Goal: Task Accomplishment & Management: Manage account settings

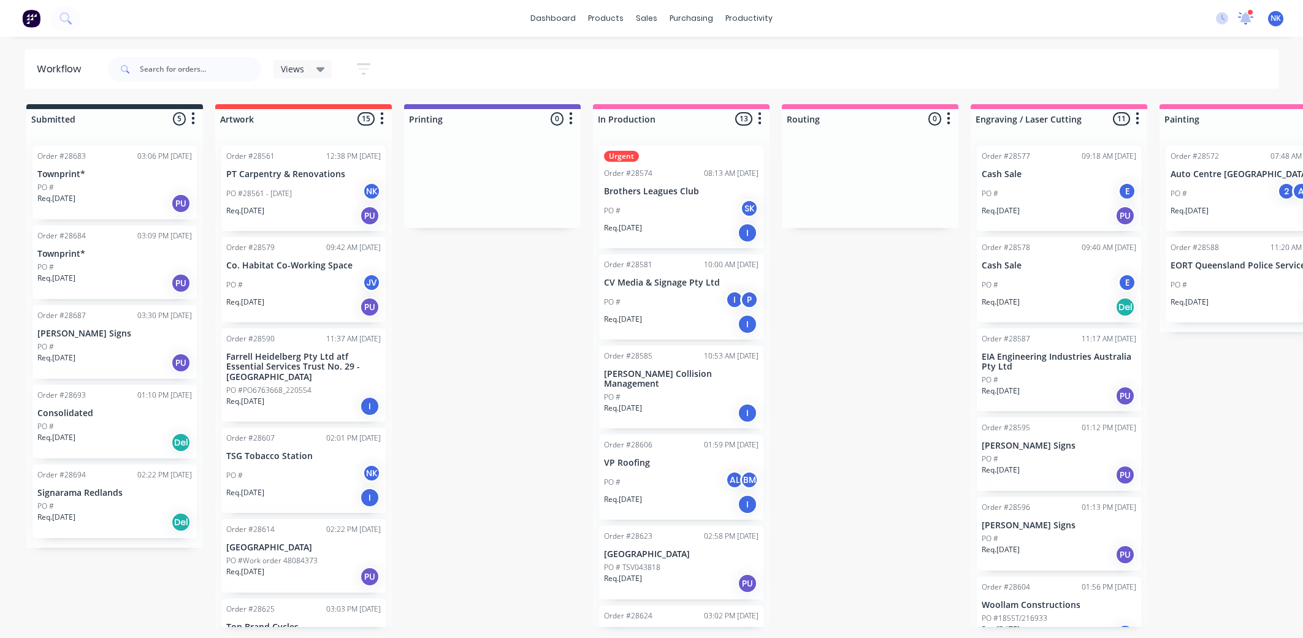
click at [1241, 19] on icon at bounding box center [1246, 18] width 17 height 14
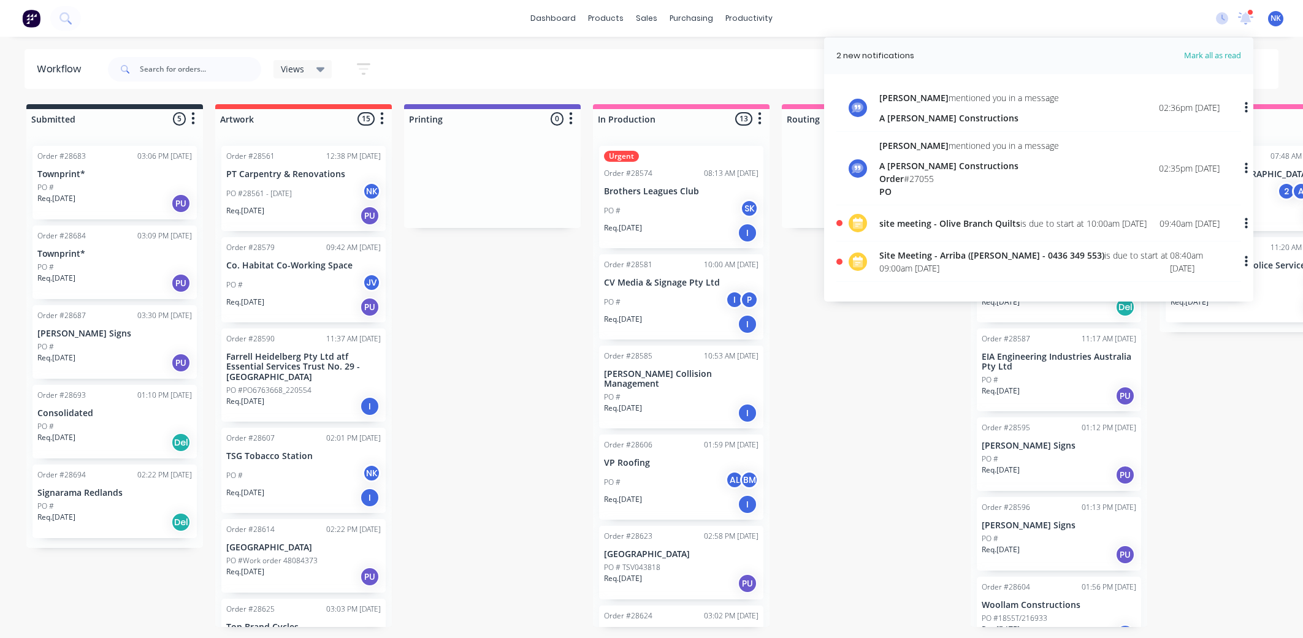
click at [902, 218] on span "site meeting - Olive Branch Quilts" at bounding box center [950, 224] width 141 height 12
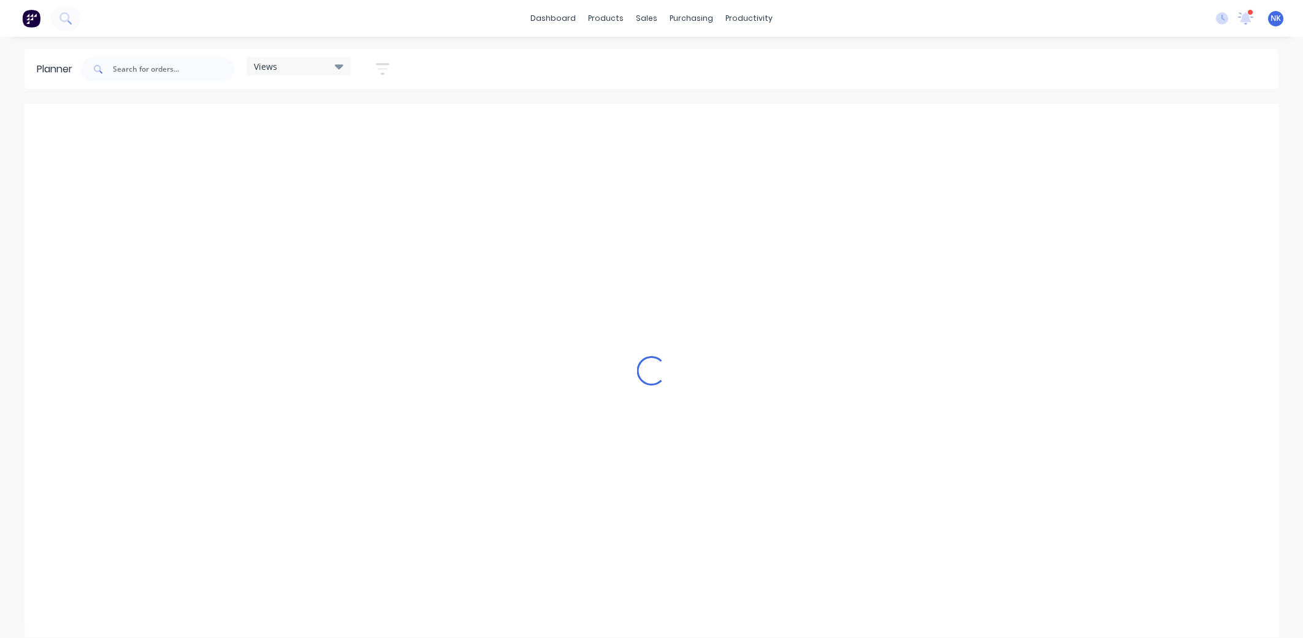
scroll to position [0, 589]
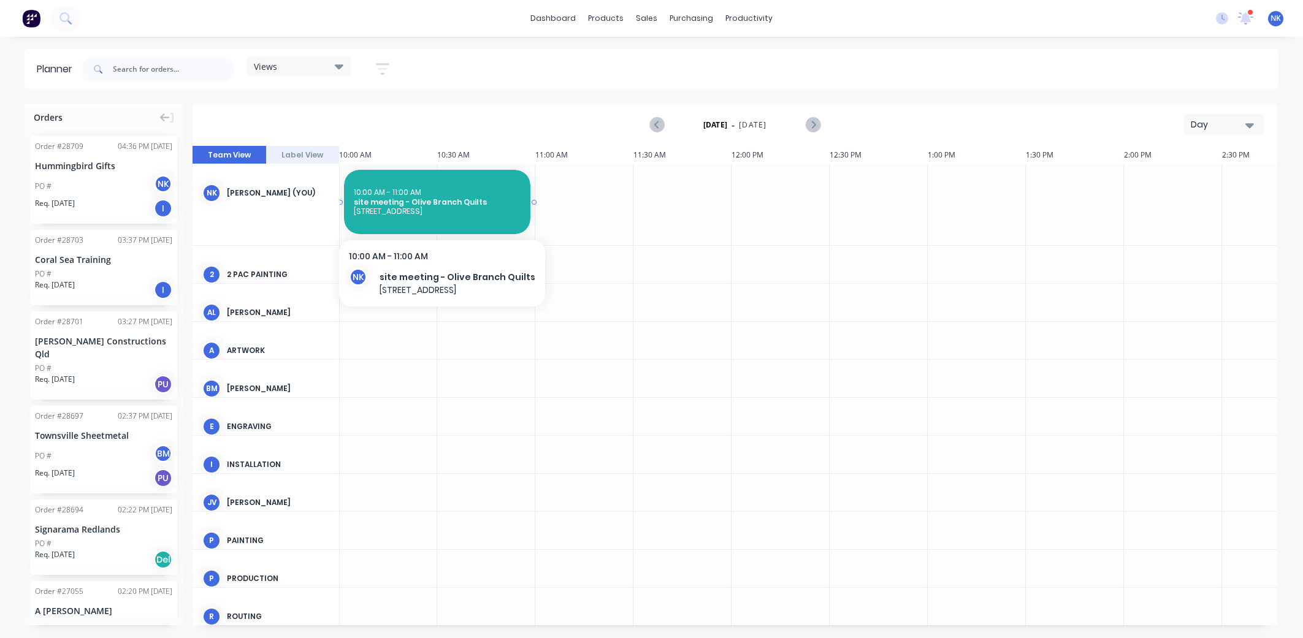
click at [450, 194] on div "10:00 AM - 11:00 AM" at bounding box center [437, 192] width 167 height 9
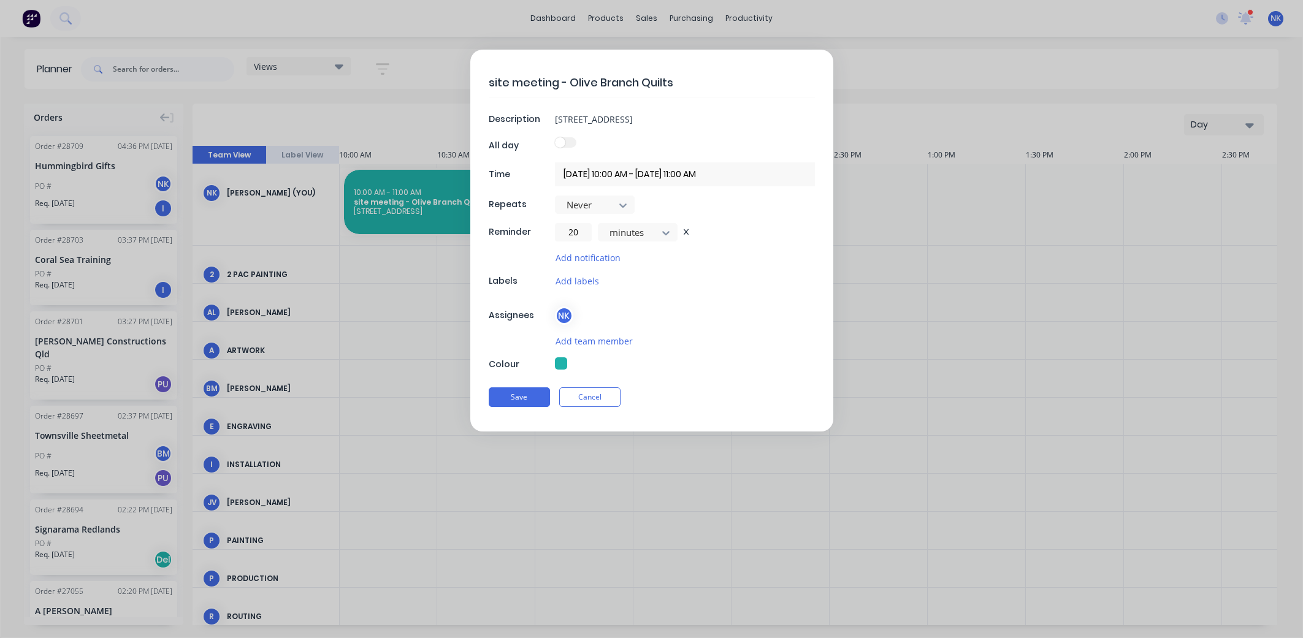
click at [955, 262] on form "site meeting - Olive Branch Quilts Description [STREET_ADDRESS] All day Time [D…" at bounding box center [652, 241] width 1278 height 382
click at [1249, 12] on div "site meeting - Olive Branch Quilts Description [STREET_ADDRESS] All day Time [D…" at bounding box center [651, 319] width 1303 height 638
click at [516, 399] on button "Save" at bounding box center [519, 398] width 61 height 20
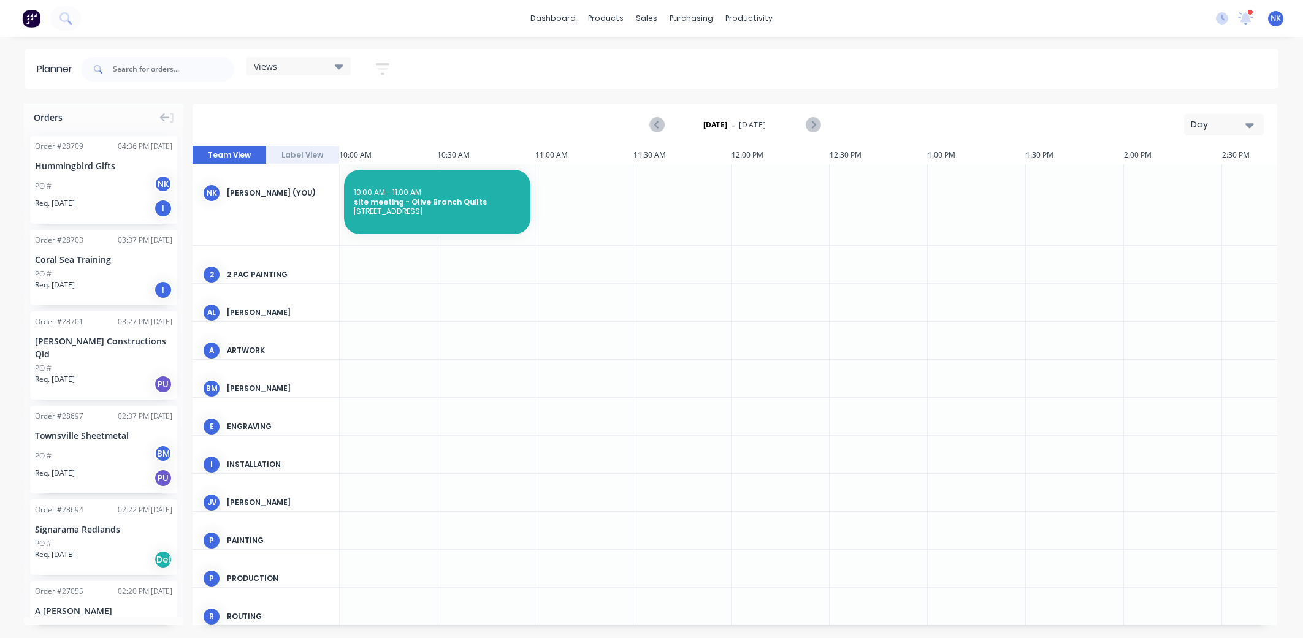
click at [1254, 18] on div "1 new notifications [PERSON_NAME] all as read [PERSON_NAME] mentioned you in a …" at bounding box center [1254, 18] width 97 height 18
click at [1248, 17] on icon at bounding box center [1246, 17] width 11 height 10
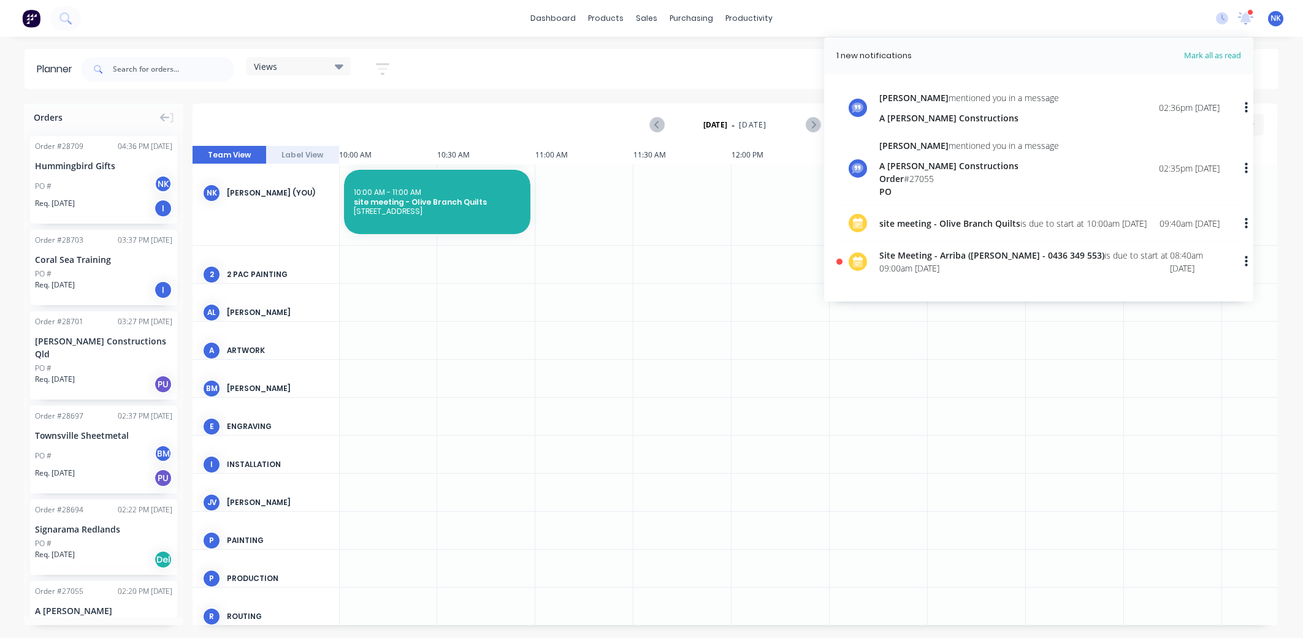
click at [1201, 55] on span "Mark all as read" at bounding box center [1190, 56] width 101 height 12
click at [1247, 224] on icon "button" at bounding box center [1246, 225] width 3 height 13
click at [1097, 28] on div "dashboard products sales purchasing productivity dashboard products Product Cat…" at bounding box center [651, 18] width 1303 height 37
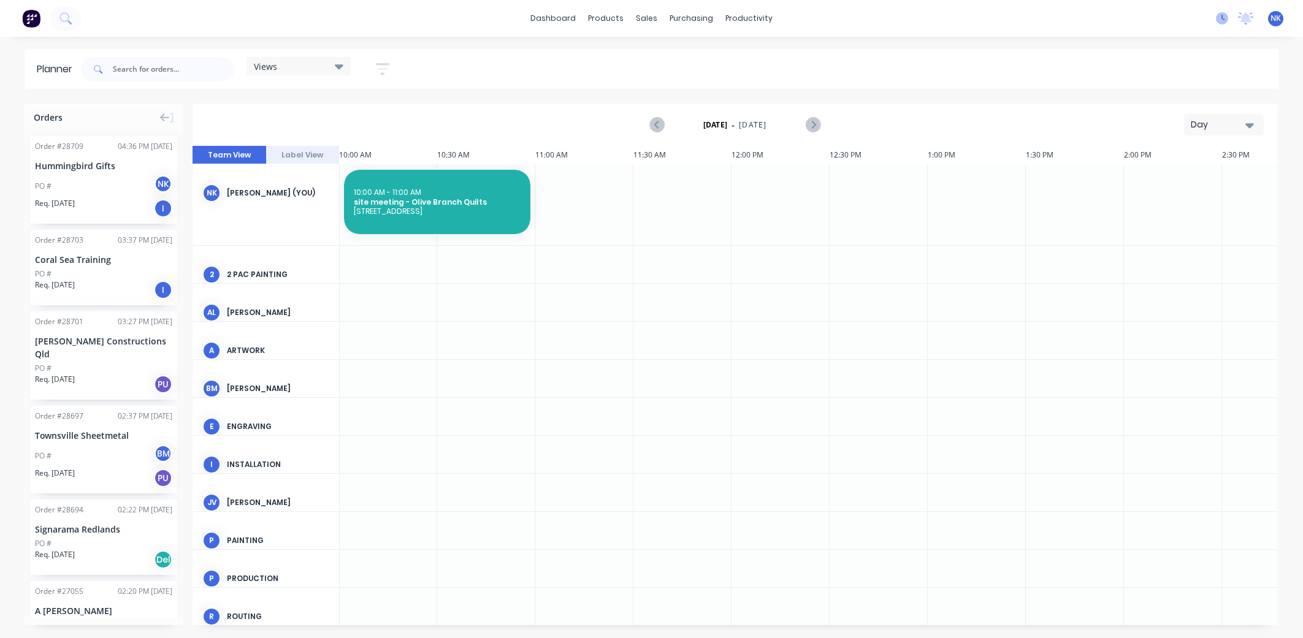
click at [1219, 20] on icon at bounding box center [1222, 18] width 12 height 12
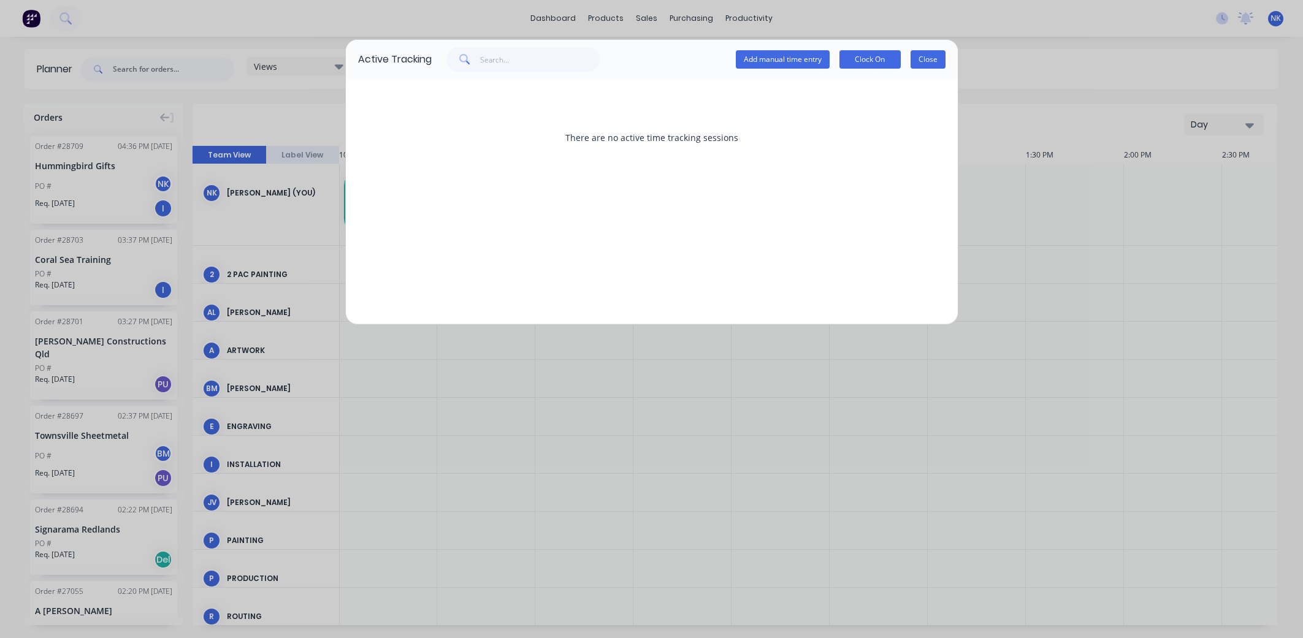
click at [924, 59] on button "Close" at bounding box center [928, 59] width 35 height 18
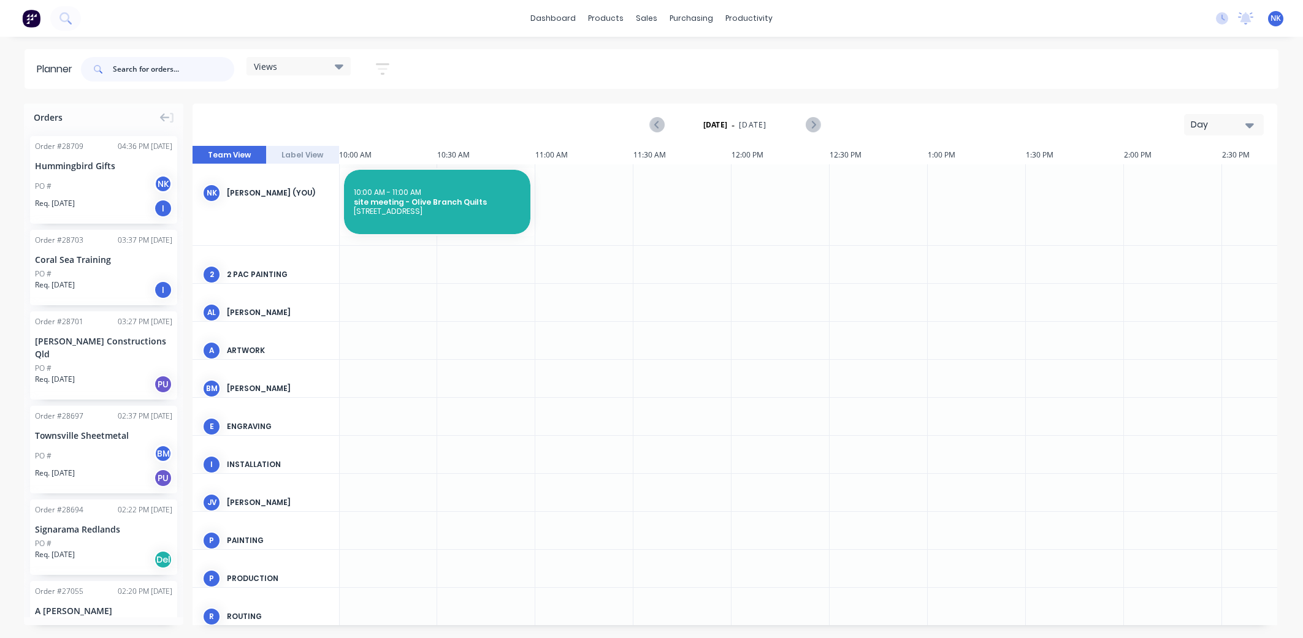
click at [151, 64] on input "text" at bounding box center [173, 69] width 121 height 25
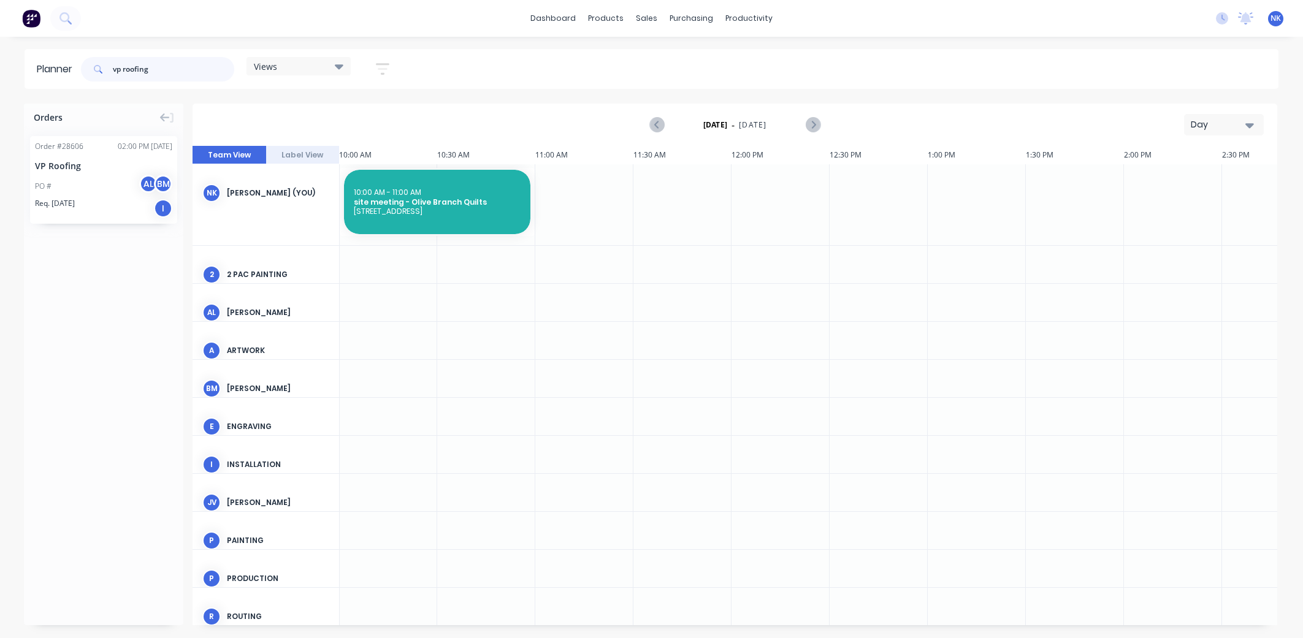
type input "vp roofing"
click at [97, 161] on div "VP Roofing" at bounding box center [103, 165] width 137 height 13
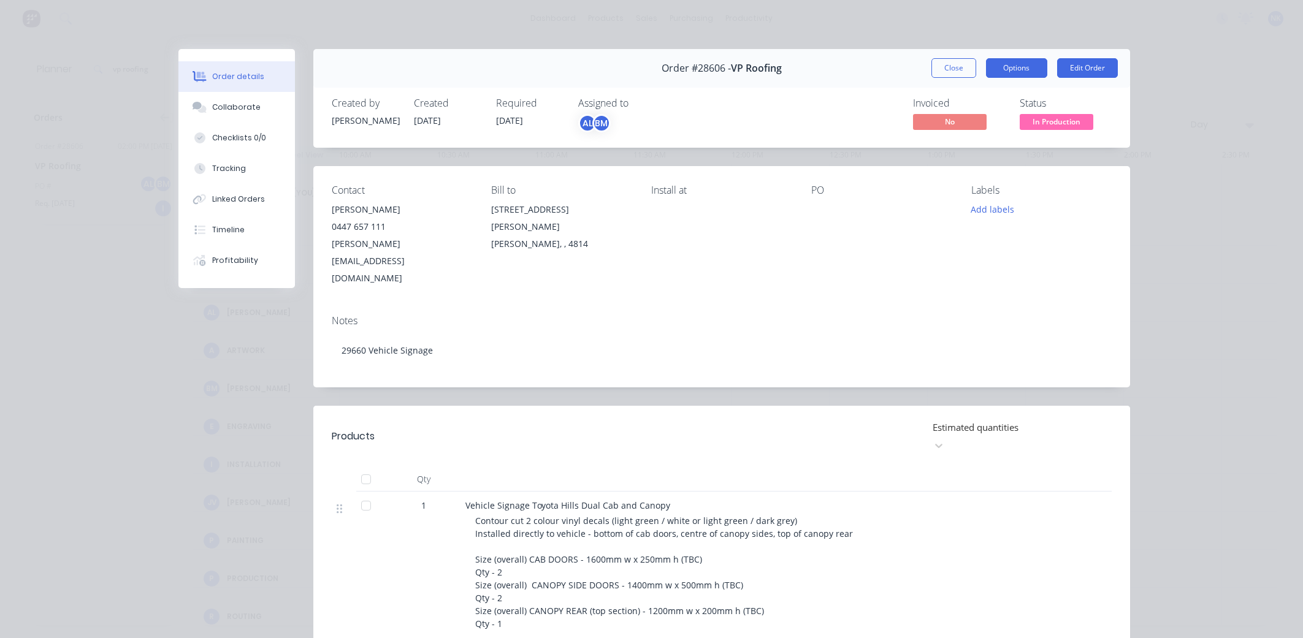
click at [1025, 71] on button "Options" at bounding box center [1016, 68] width 61 height 20
click at [970, 150] on div "Delivery Docket" at bounding box center [983, 149] width 107 height 18
click at [943, 72] on button "Close" at bounding box center [954, 68] width 45 height 20
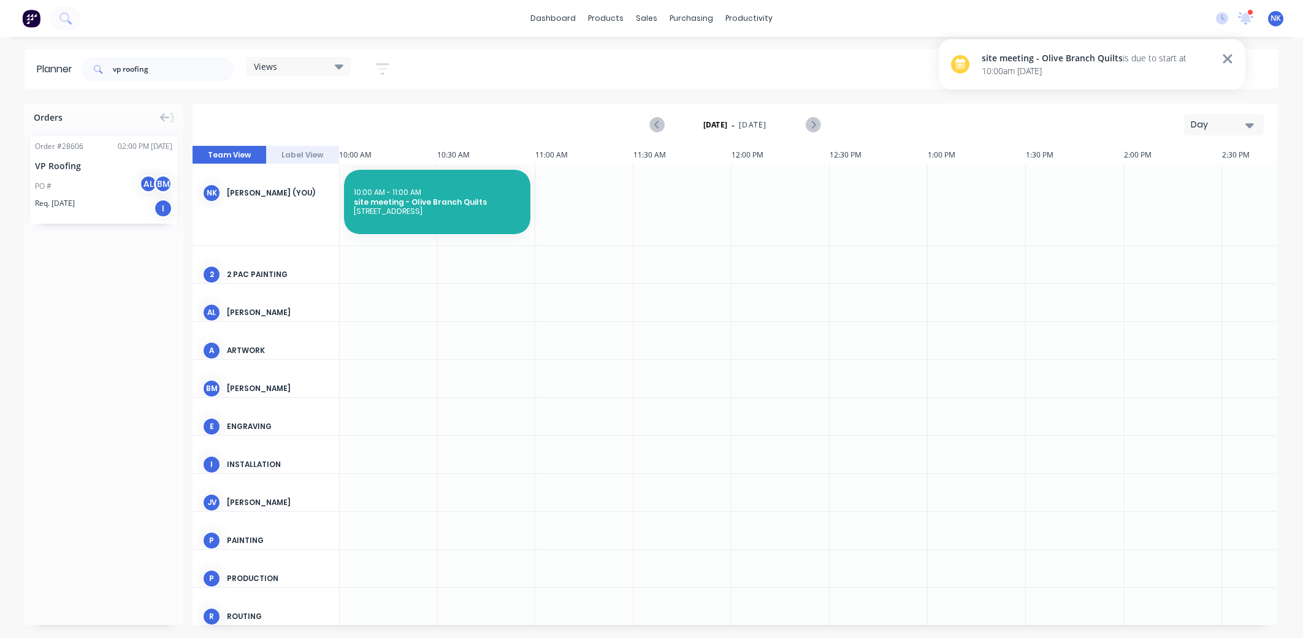
click at [1228, 61] on icon at bounding box center [1227, 59] width 11 height 15
click at [1248, 23] on icon at bounding box center [1246, 18] width 17 height 14
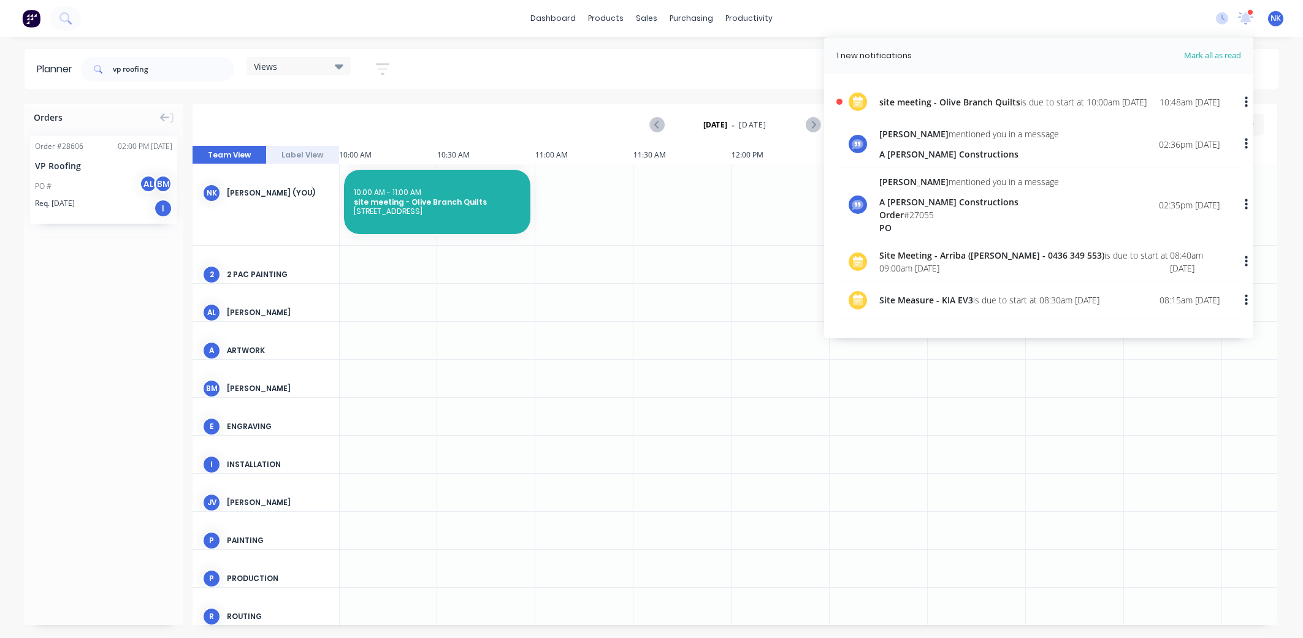
click at [1245, 103] on icon "button" at bounding box center [1246, 102] width 3 height 13
click at [1207, 135] on div "Mark as read" at bounding box center [1183, 135] width 94 height 18
click at [860, 105] on icon at bounding box center [858, 104] width 10 height 7
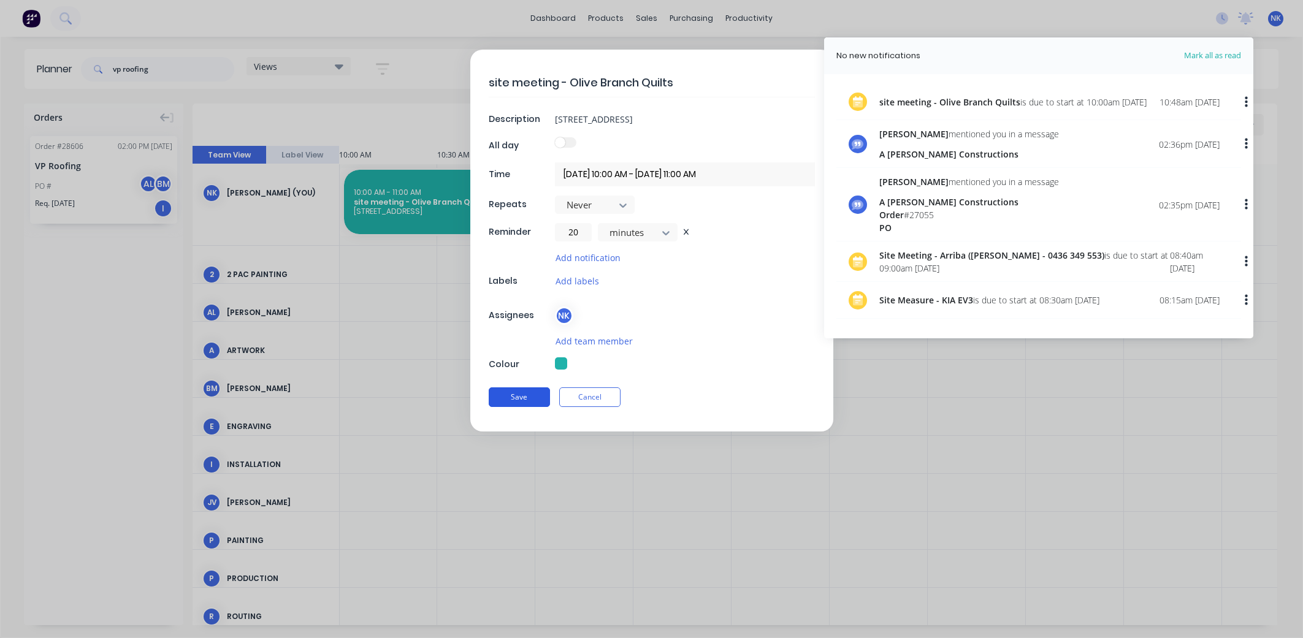
click at [531, 393] on button "Save" at bounding box center [519, 398] width 61 height 20
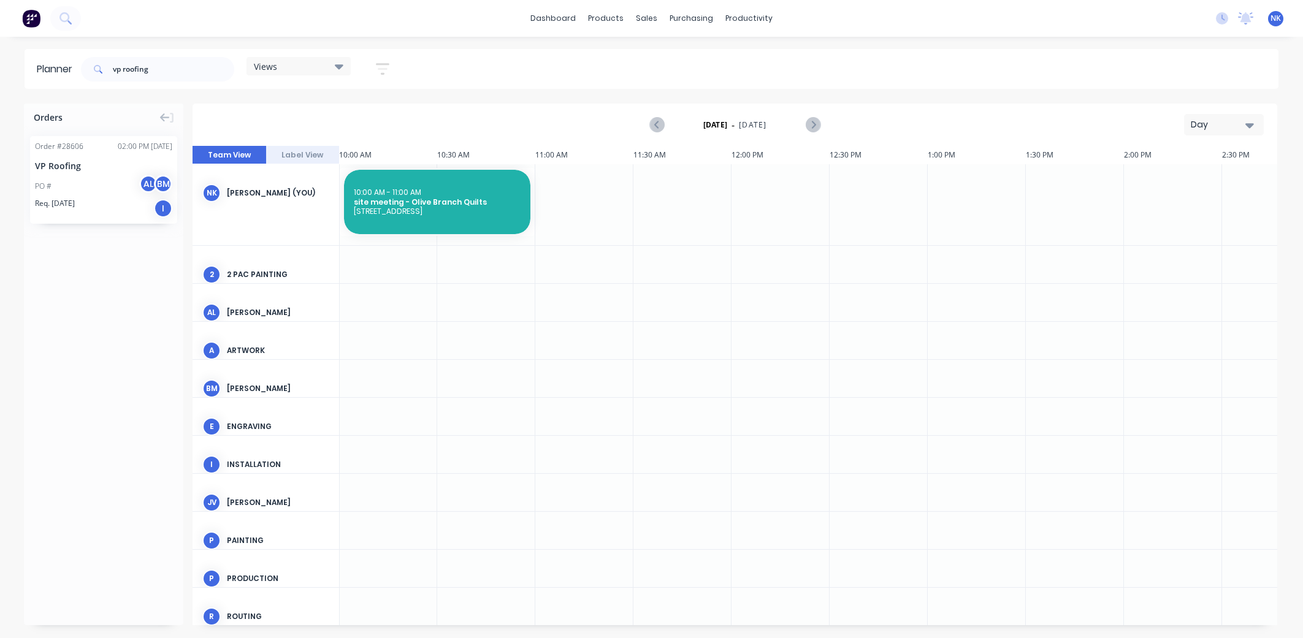
click at [31, 17] on img at bounding box center [31, 18] width 18 height 18
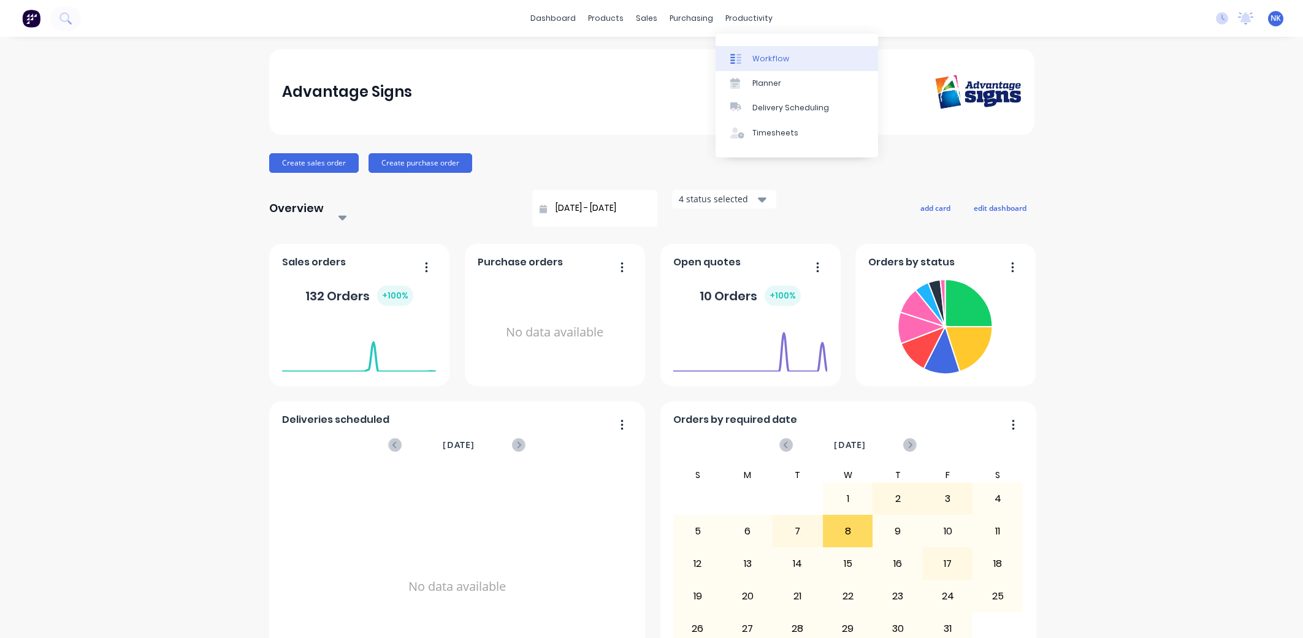
click at [754, 61] on div "Workflow" at bounding box center [771, 58] width 37 height 11
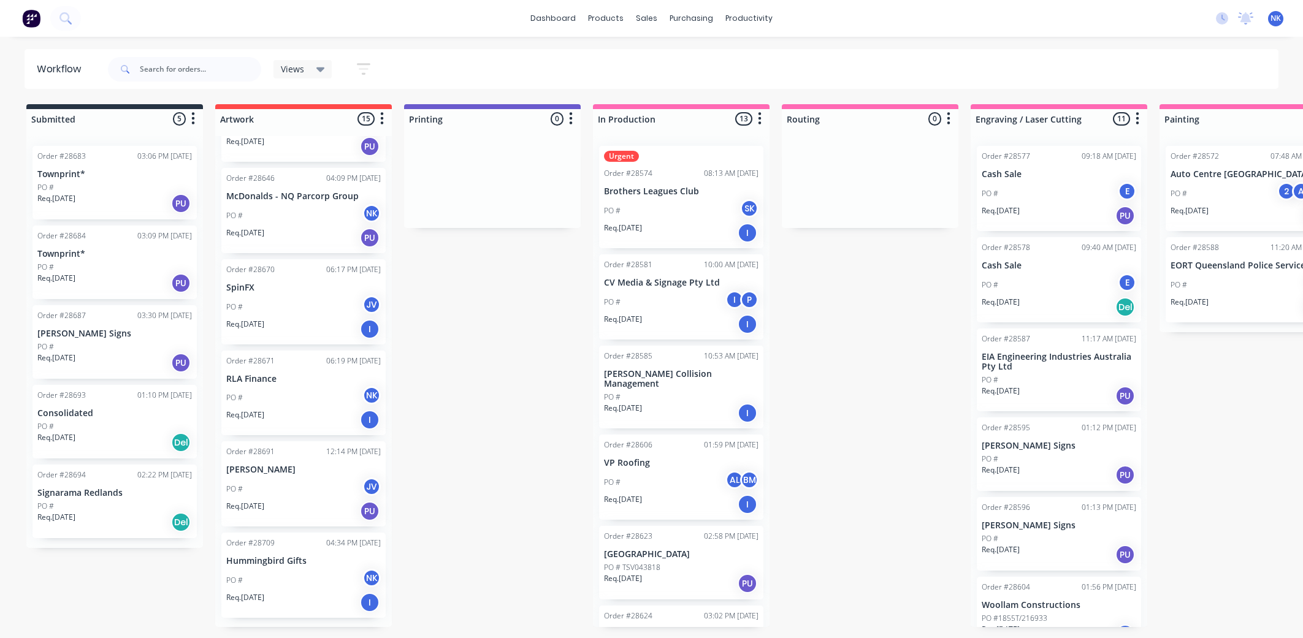
scroll to position [876, 0]
click at [649, 56] on icon at bounding box center [651, 58] width 4 height 7
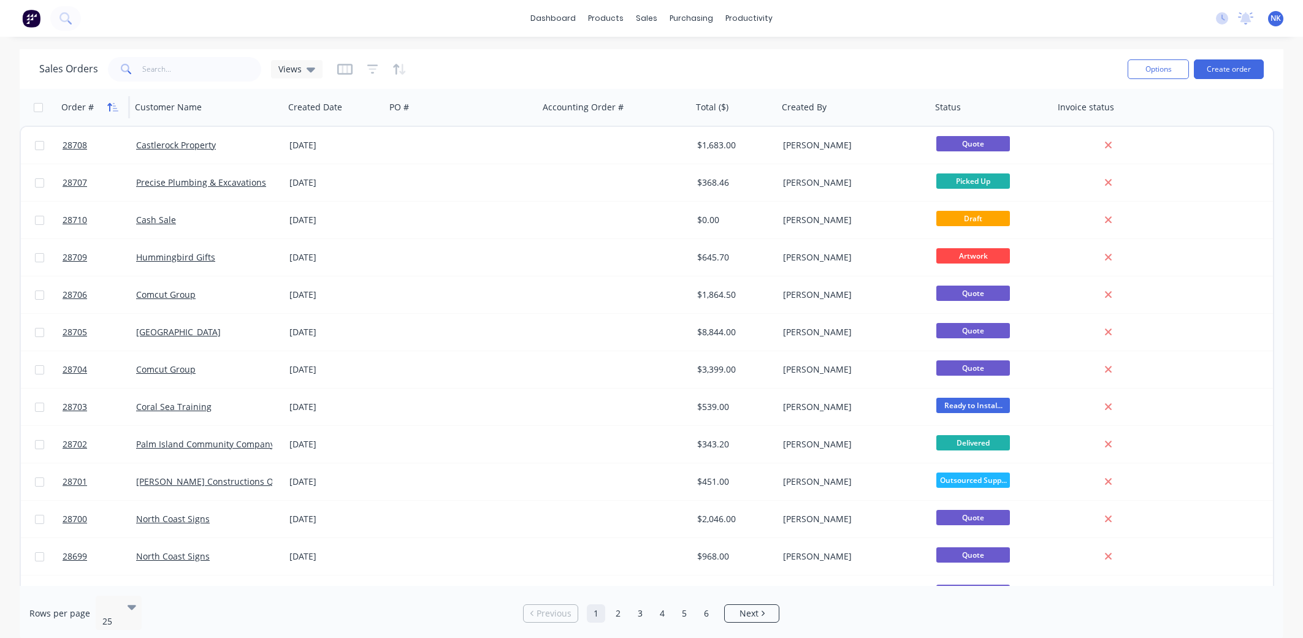
click at [113, 110] on icon "button" at bounding box center [116, 107] width 6 height 9
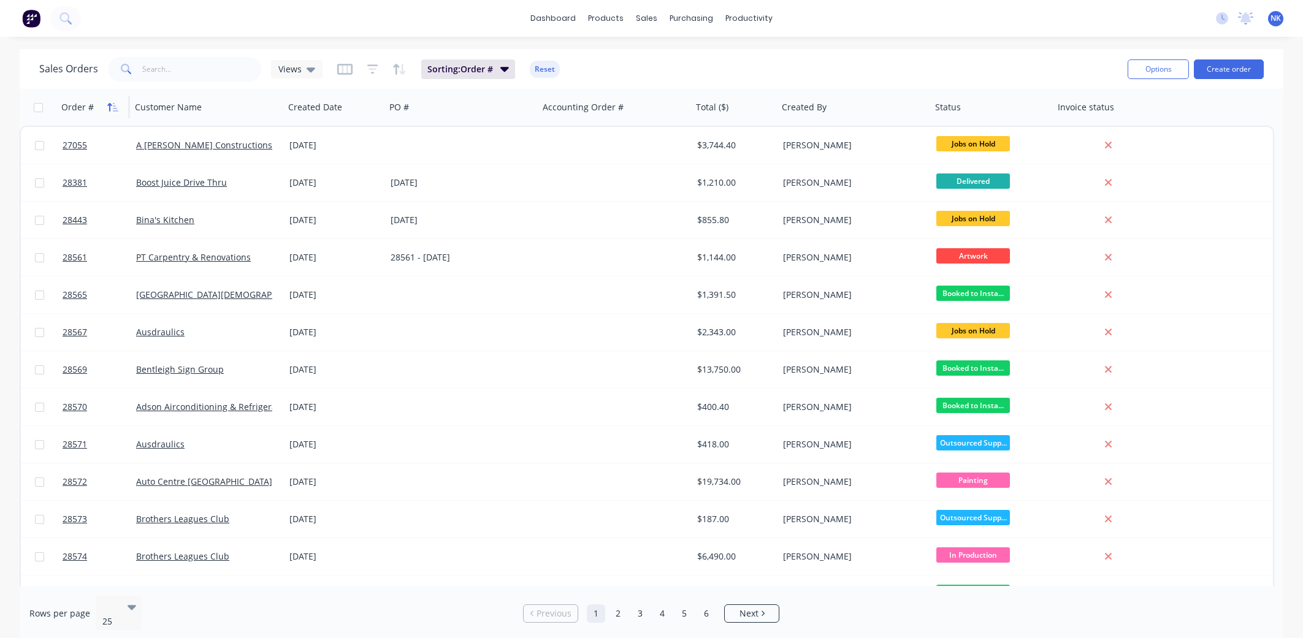
click at [113, 110] on icon "button" at bounding box center [112, 107] width 11 height 10
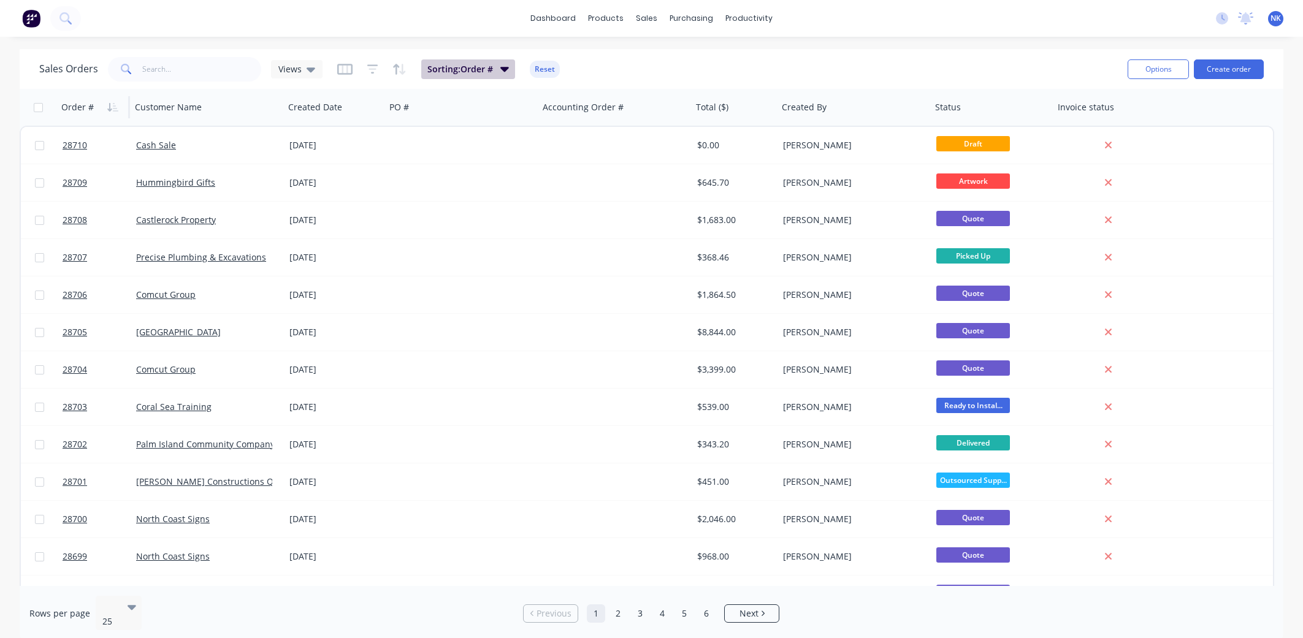
click at [503, 72] on icon "button" at bounding box center [504, 68] width 9 height 13
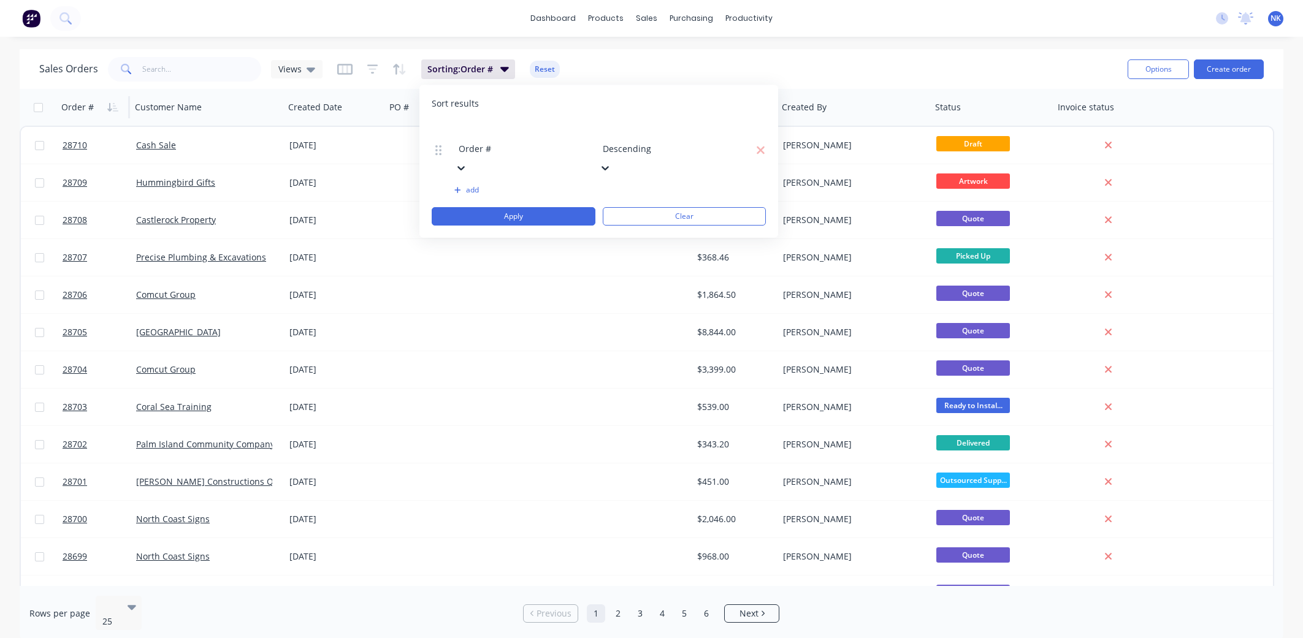
click at [462, 30] on div "dashboard products sales purchasing productivity dashboard products Product Cat…" at bounding box center [651, 18] width 1303 height 37
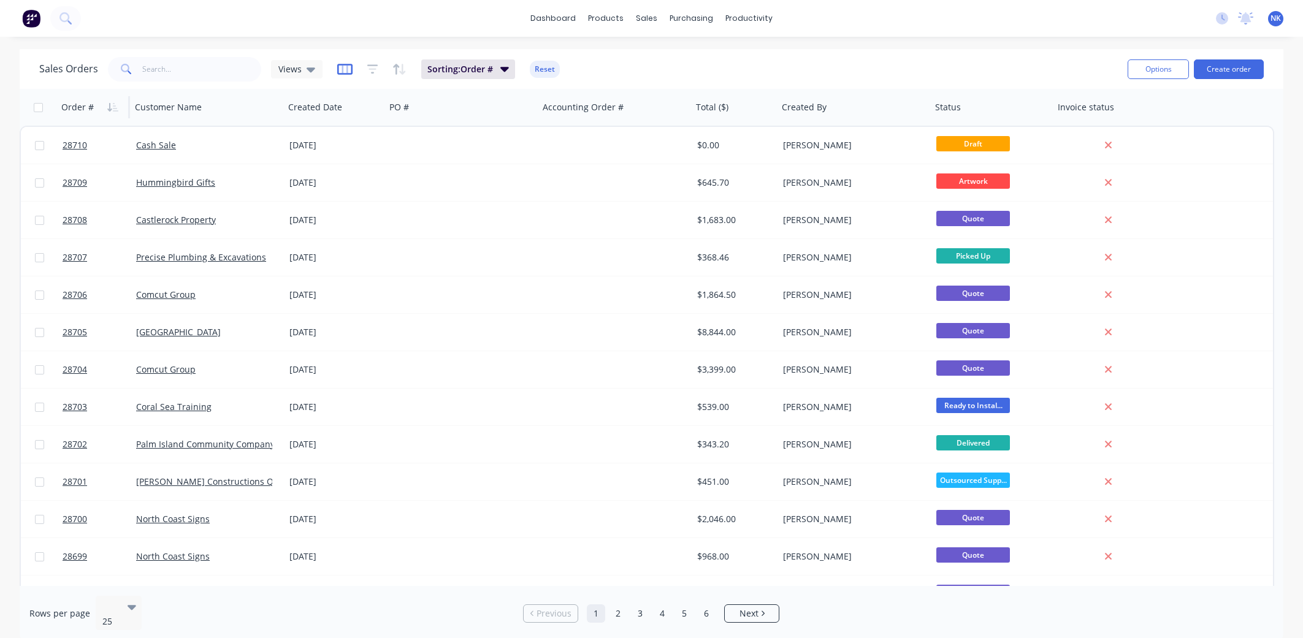
click at [342, 69] on icon "button" at bounding box center [345, 69] width 6 height 8
click at [227, 28] on div "dashboard products sales purchasing productivity dashboard products Product Cat…" at bounding box center [651, 18] width 1303 height 37
